Goal: Find contact information: Find contact information

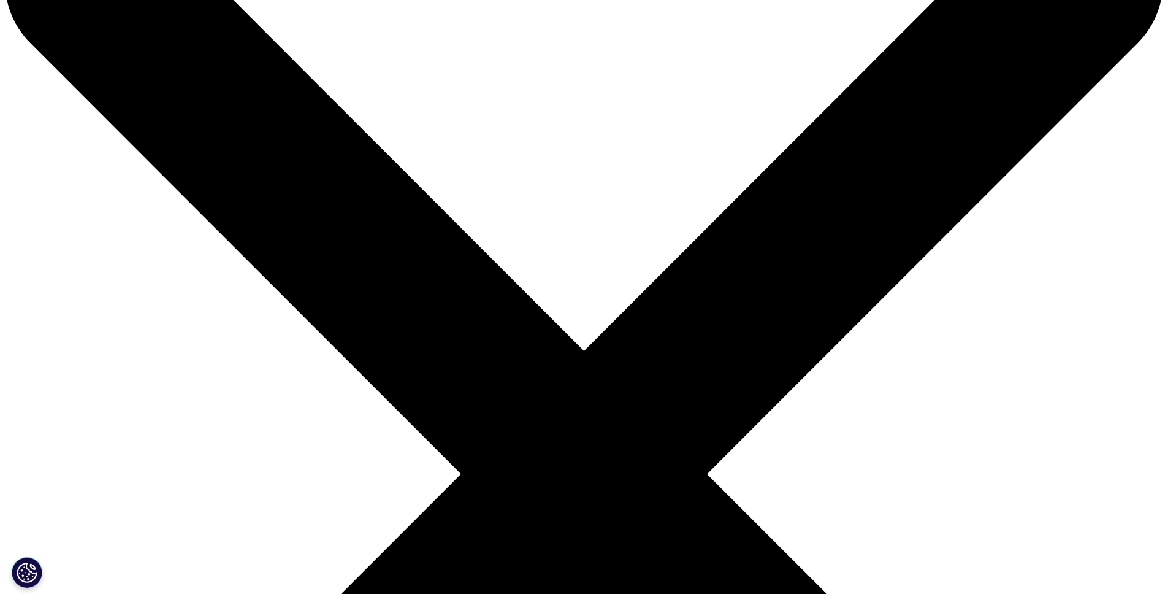
scroll to position [261, 0]
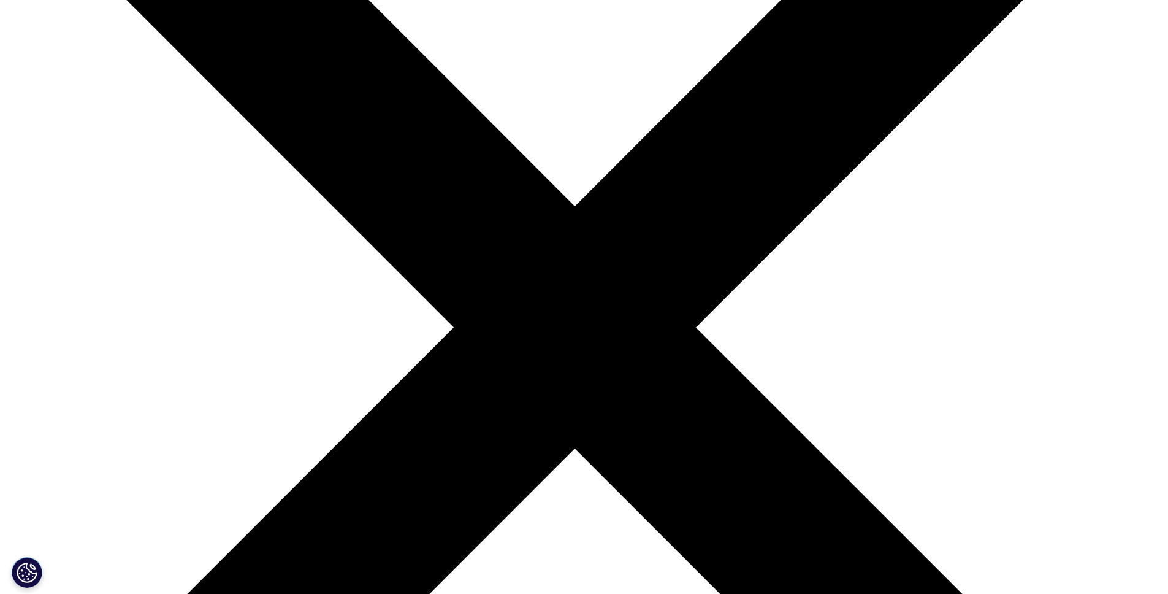
drag, startPoint x: 773, startPoint y: 75, endPoint x: 775, endPoint y: 30, distance: 44.8
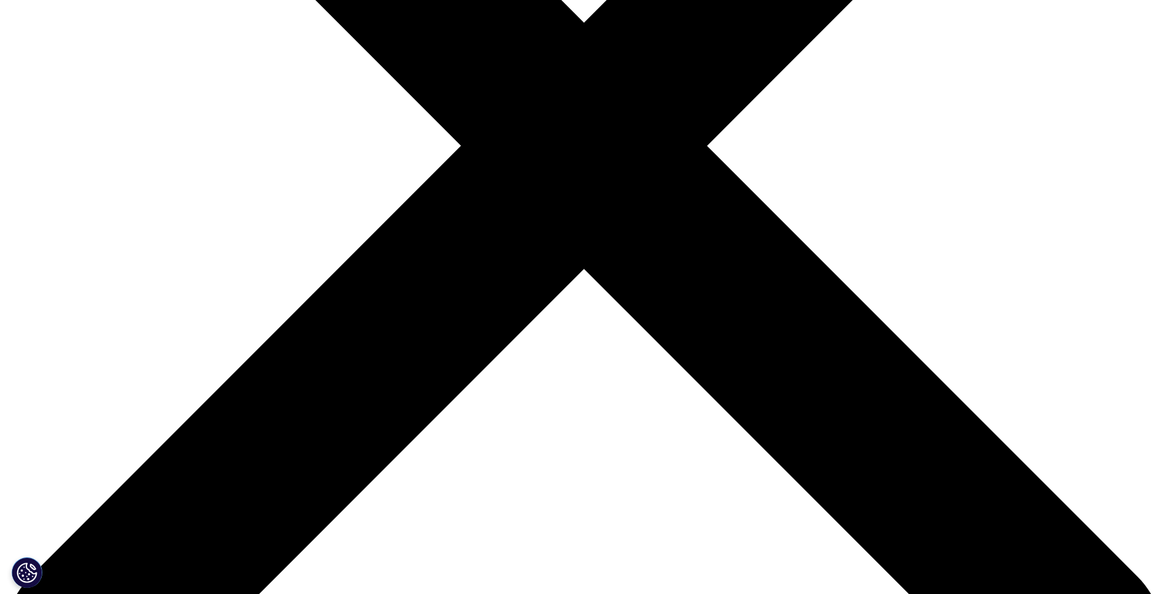
scroll to position [0, 0]
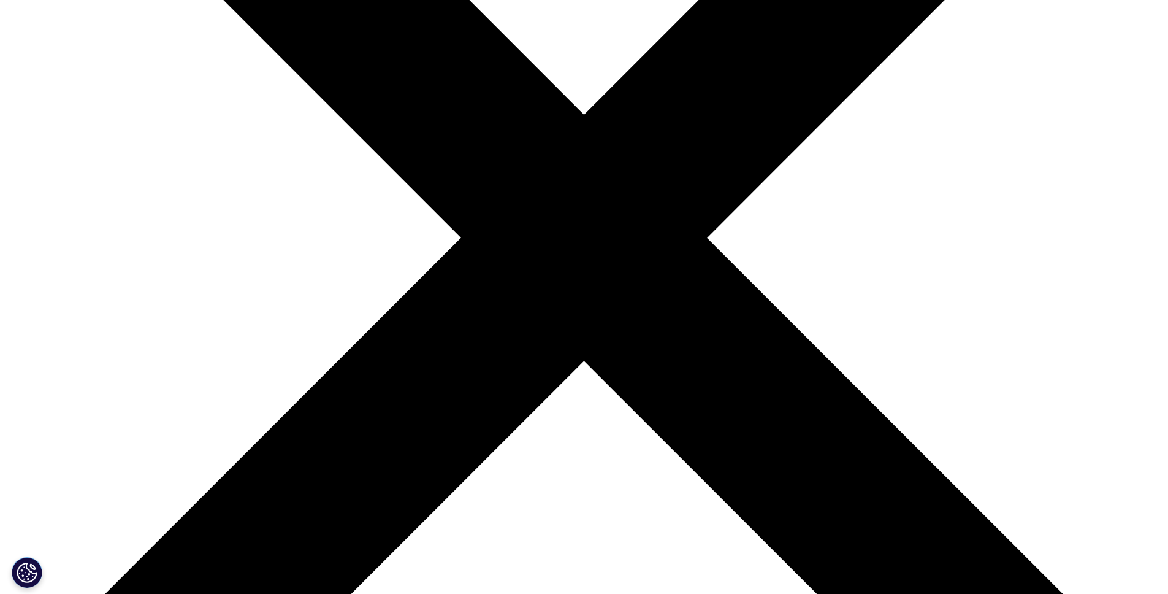
scroll to position [360, 0]
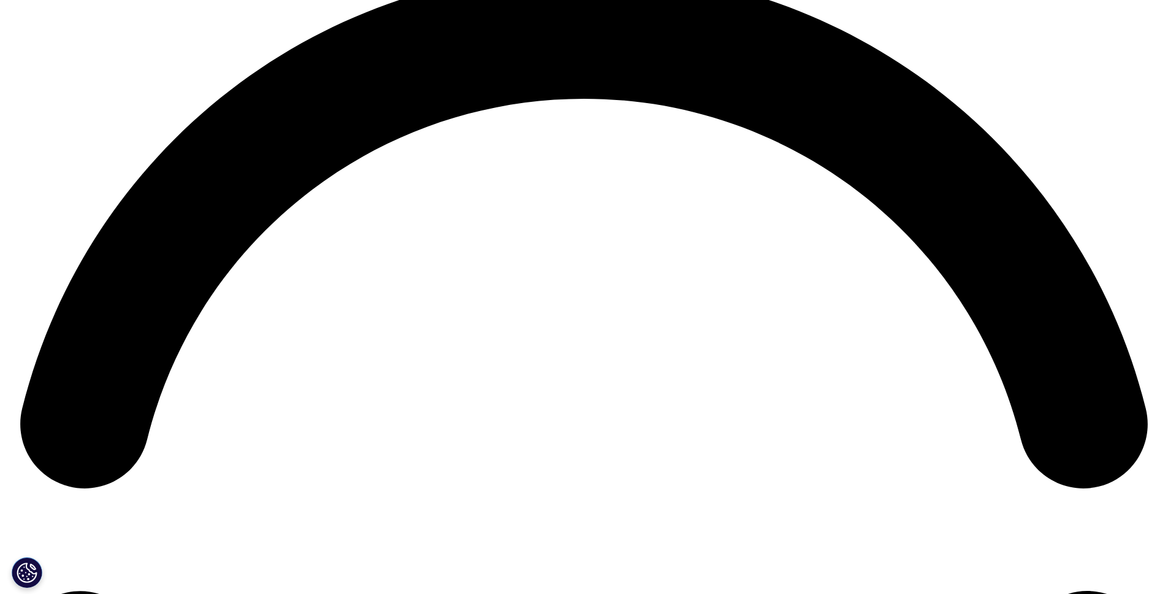
scroll to position [3061, 0]
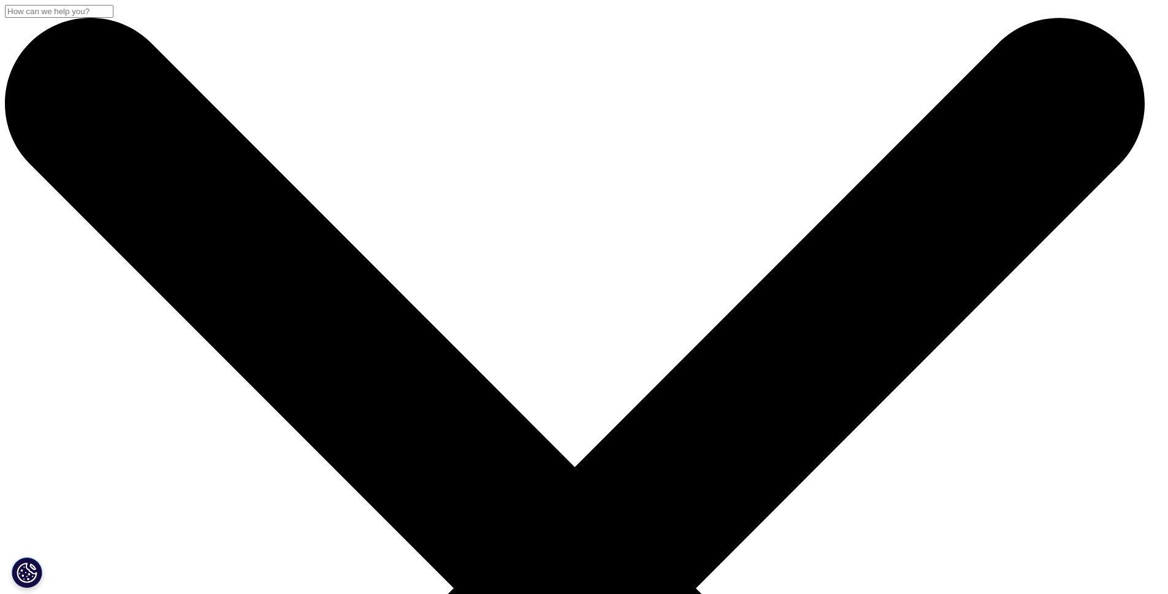
select select "Sales"
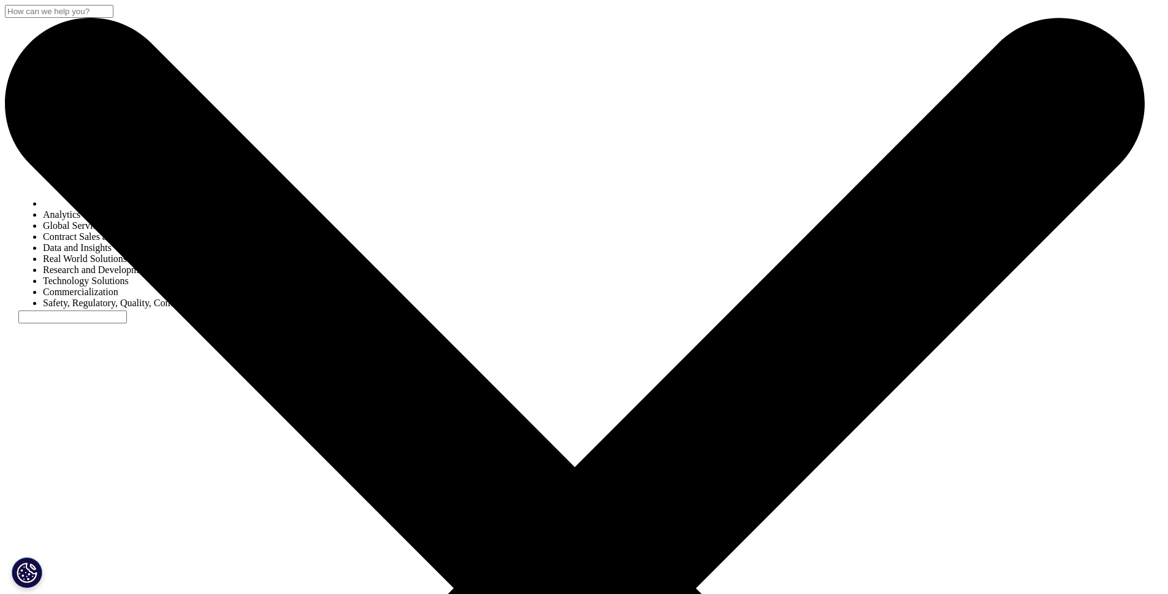
select select "Commercialization"
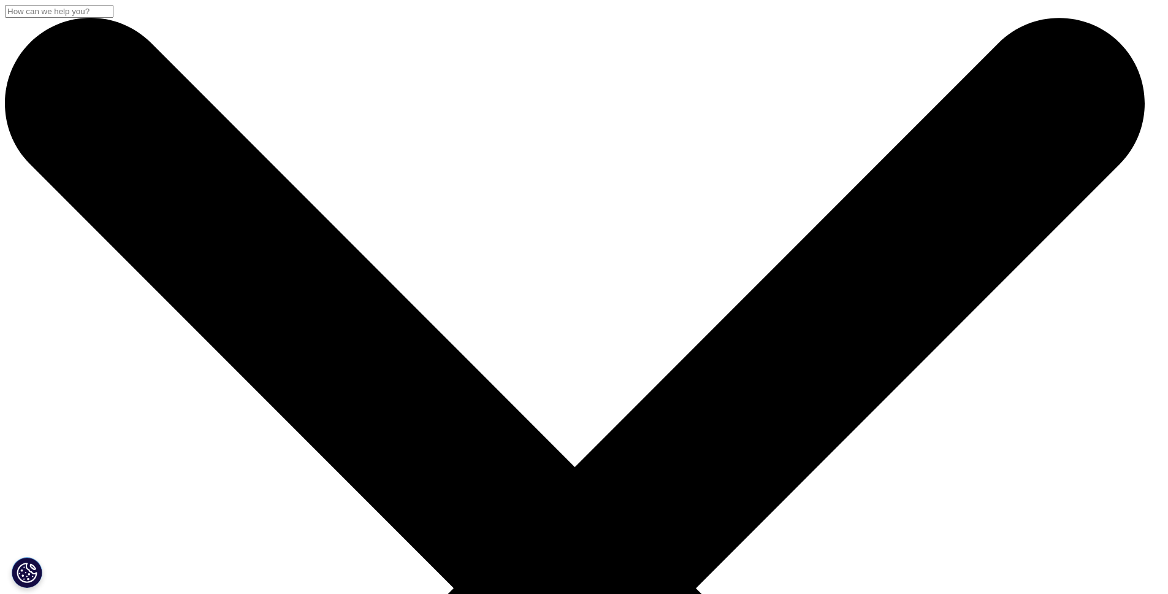
scroll to position [201, 0]
